Goal: Navigation & Orientation: Find specific page/section

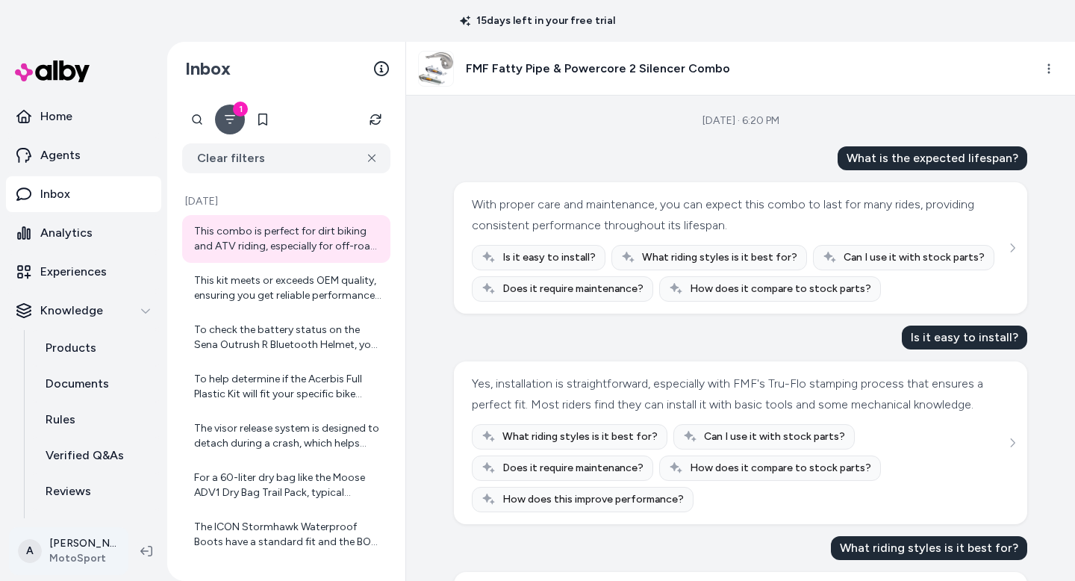
click at [119, 551] on html "15 days left in your free trial Home Agents Inbox Analytics Experiences Knowled…" at bounding box center [537, 290] width 1075 height 581
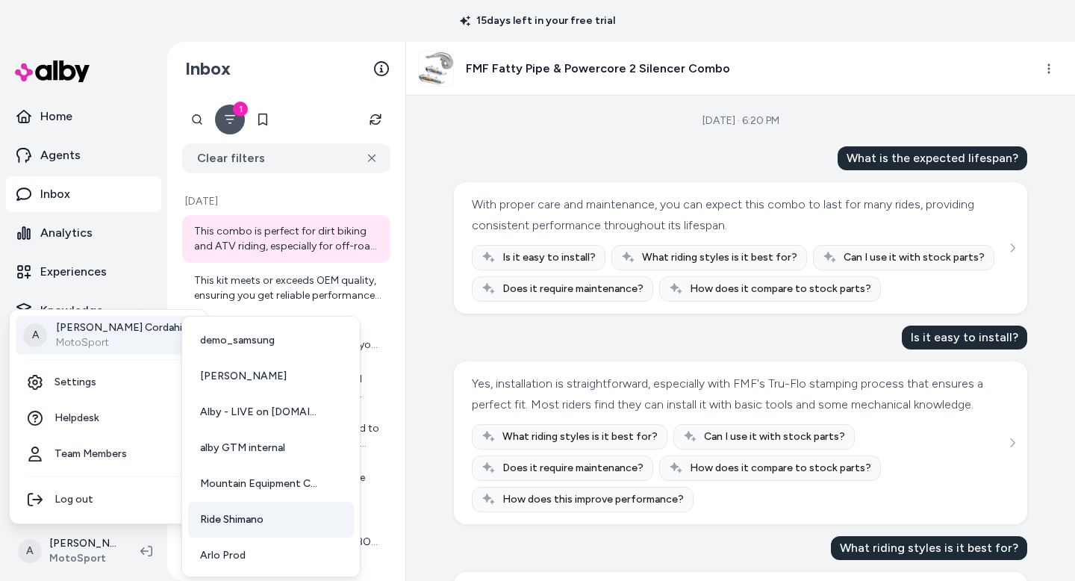
click at [286, 523] on link "Ride Shimano" at bounding box center [271, 520] width 166 height 36
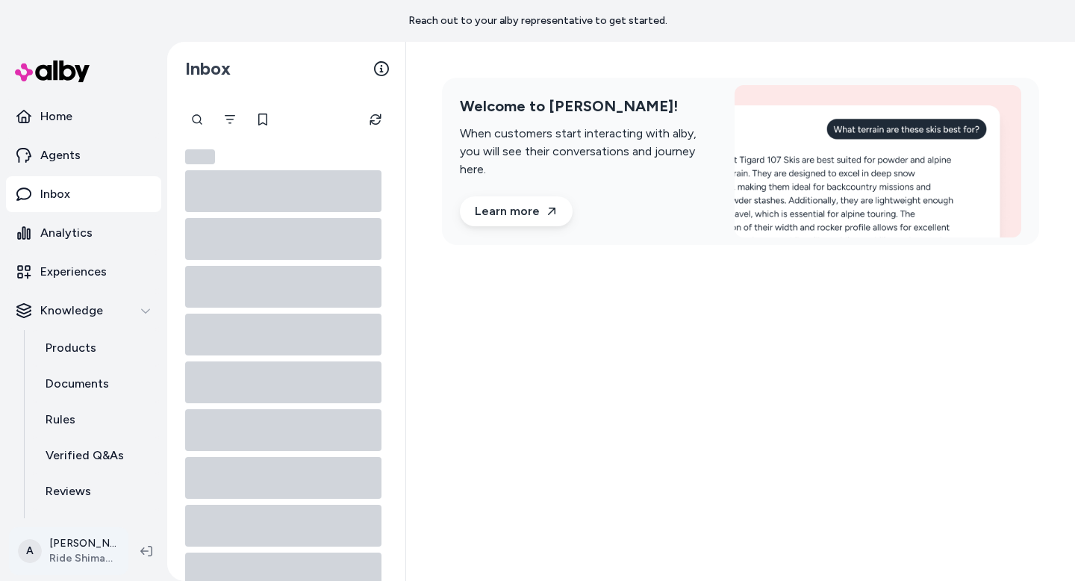
click at [84, 546] on html "Reach out to your alby representative to get started. Home Agents Inbox Analyti…" at bounding box center [537, 290] width 1075 height 581
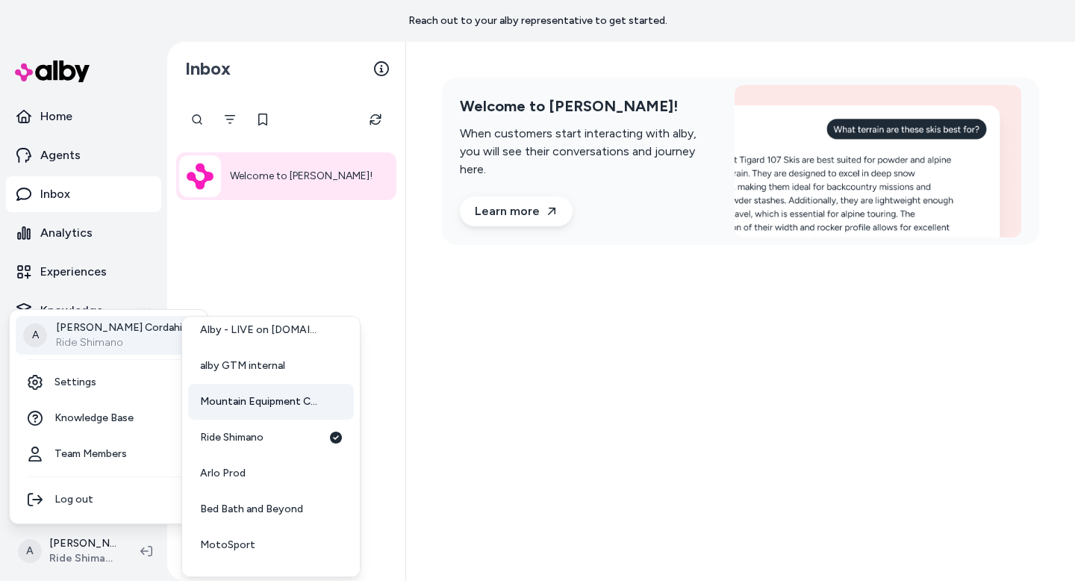
scroll to position [110, 0]
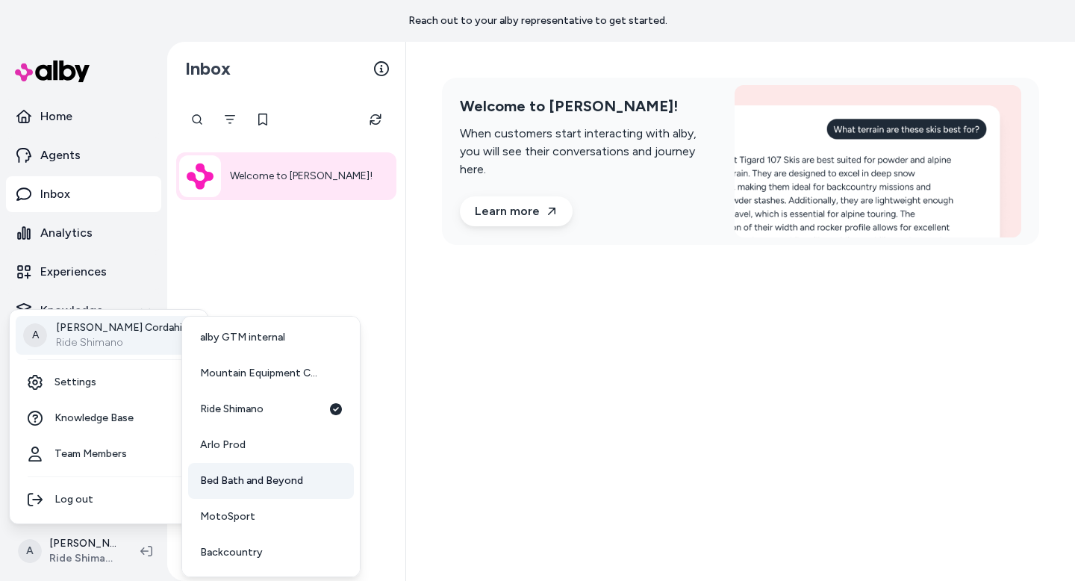
click at [245, 479] on span "Bed Bath and Beyond" at bounding box center [251, 480] width 103 height 15
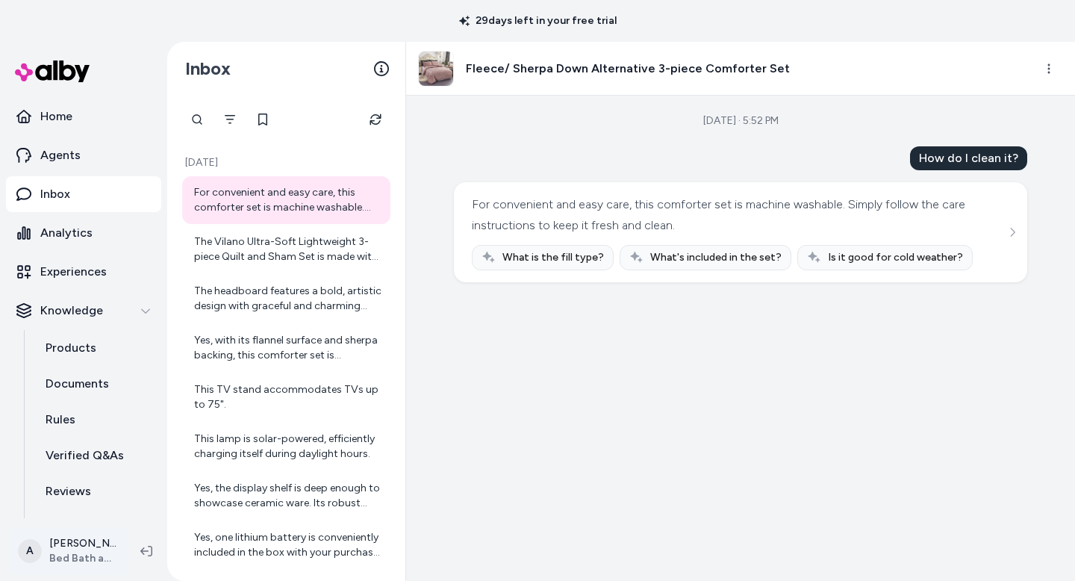
click at [69, 549] on html "29 days left in your free trial Home Agents Inbox Analytics Experiences Knowled…" at bounding box center [537, 290] width 1075 height 581
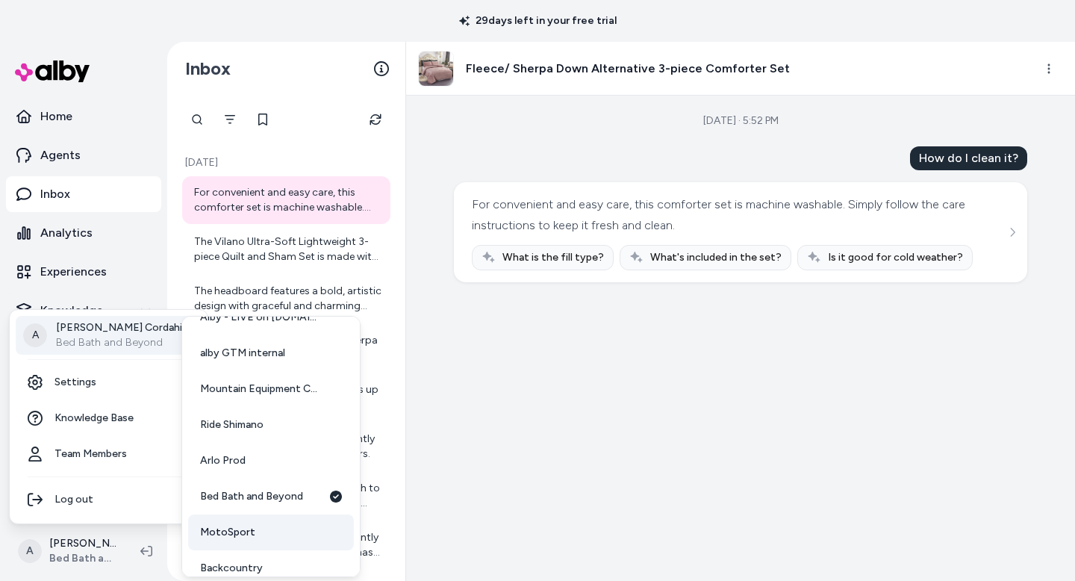
scroll to position [110, 0]
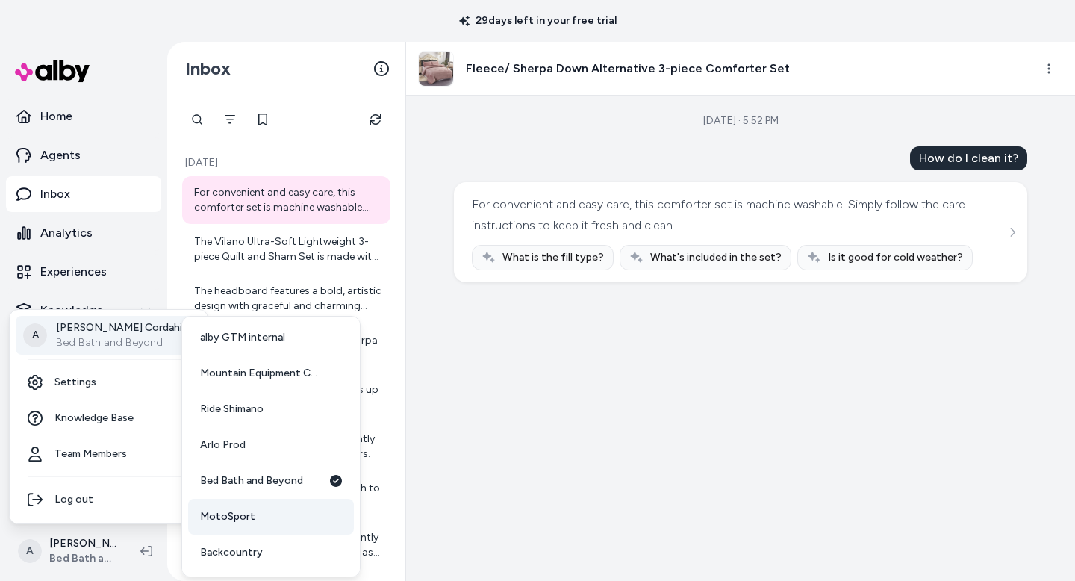
click at [267, 522] on link "MotoSport" at bounding box center [271, 517] width 166 height 36
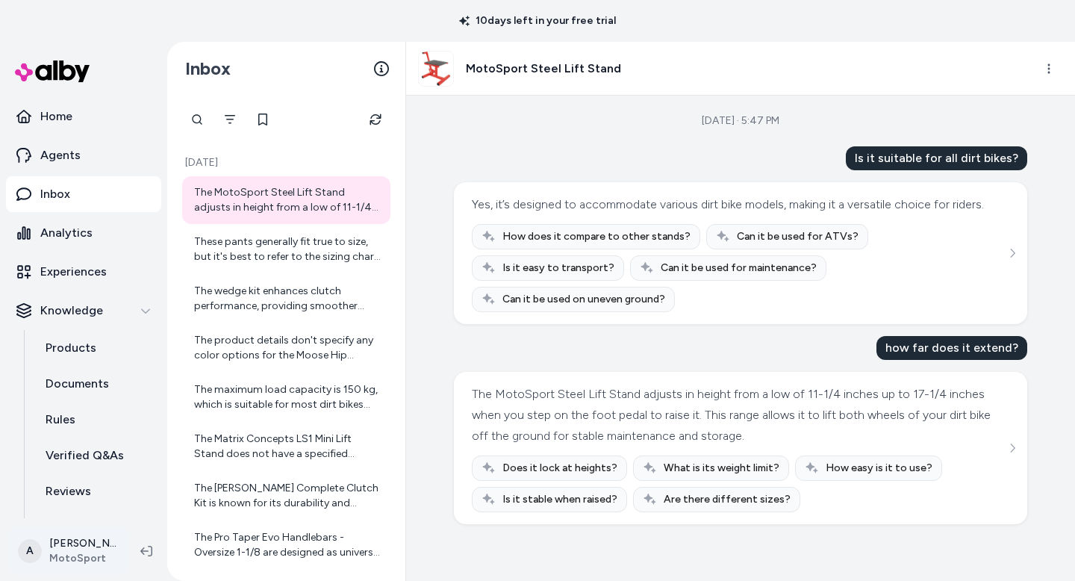
click at [110, 555] on html "10 days left in your free trial Home Agents Inbox Analytics Experiences Knowled…" at bounding box center [537, 290] width 1075 height 581
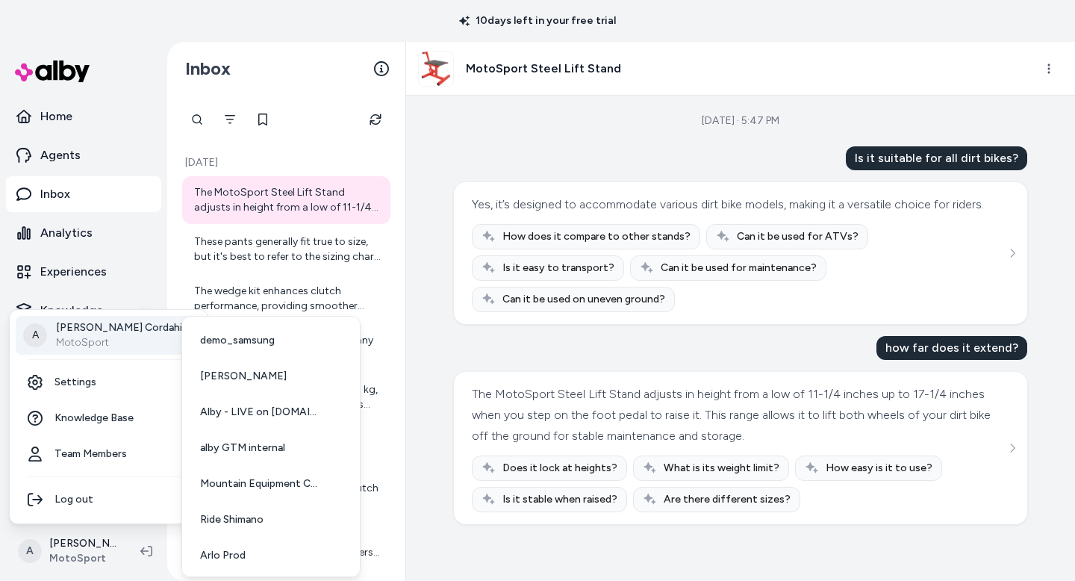
click at [132, 332] on div "A Alex Cordahi MotoSport" at bounding box center [109, 335] width 186 height 39
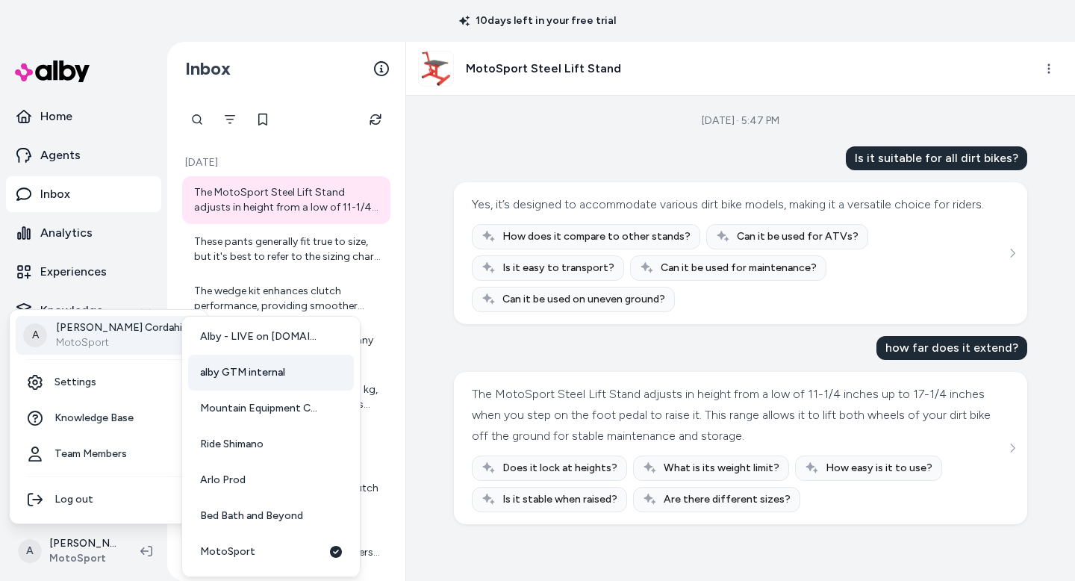
scroll to position [110, 0]
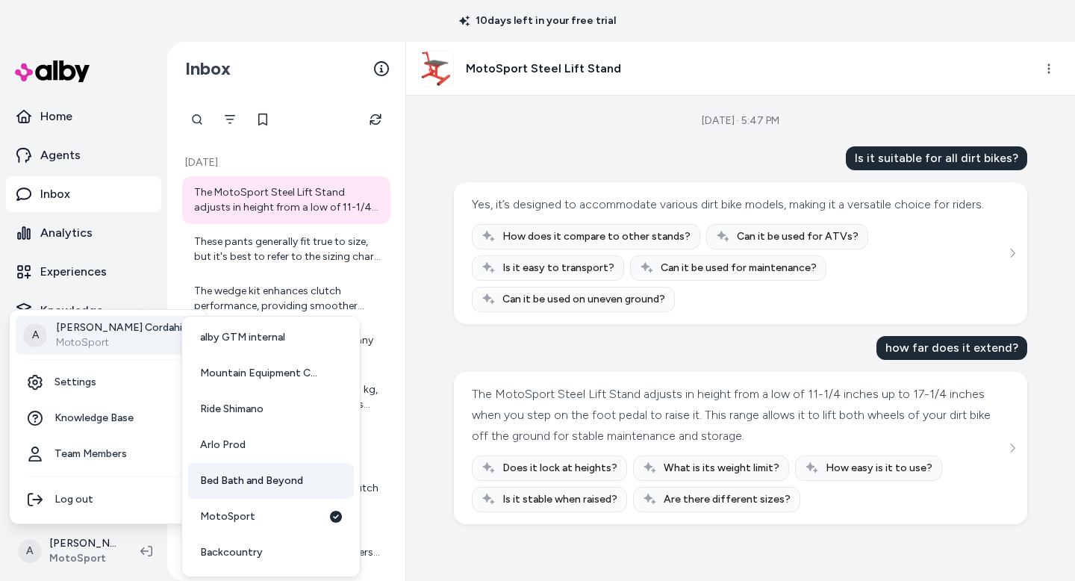
click at [267, 485] on span "Bed Bath and Beyond" at bounding box center [251, 480] width 103 height 15
